Goal: Task Accomplishment & Management: Manage account settings

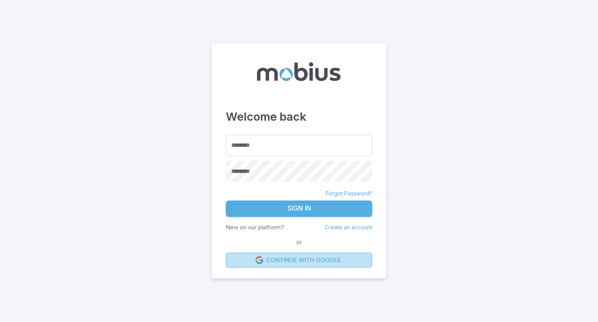
click at [293, 259] on link "Continue with Google" at bounding box center [299, 260] width 146 height 15
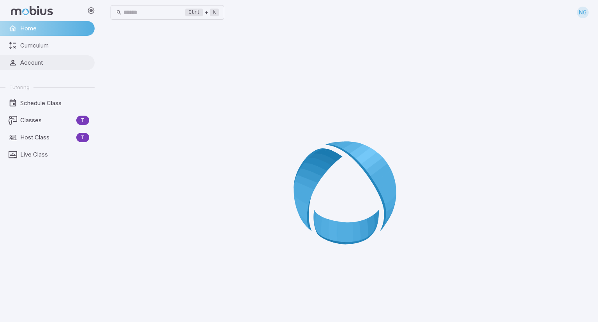
click at [33, 61] on span "Account" at bounding box center [54, 62] width 69 height 9
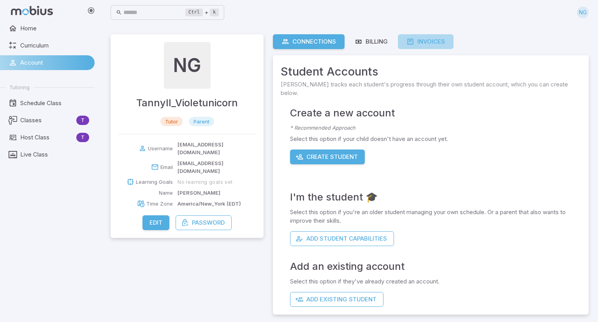
click at [423, 42] on div "Invoices" at bounding box center [425, 41] width 39 height 9
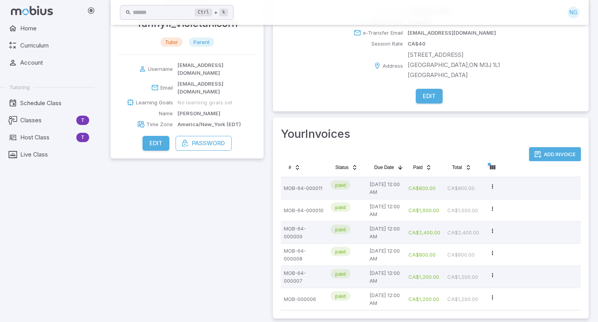
scroll to position [85, 0]
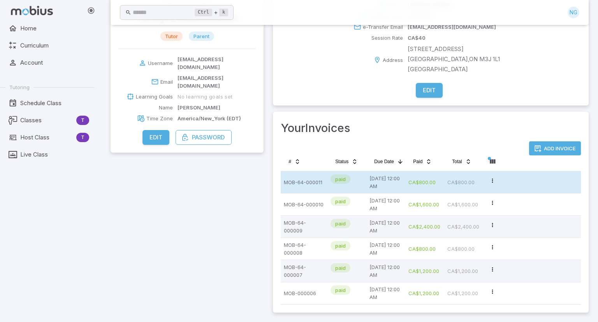
click at [453, 181] on p "CA$800.00" at bounding box center [463, 182] width 33 height 16
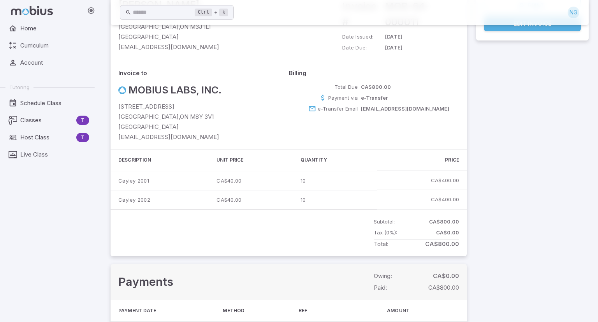
scroll to position [72, 0]
